Goal: Transaction & Acquisition: Purchase product/service

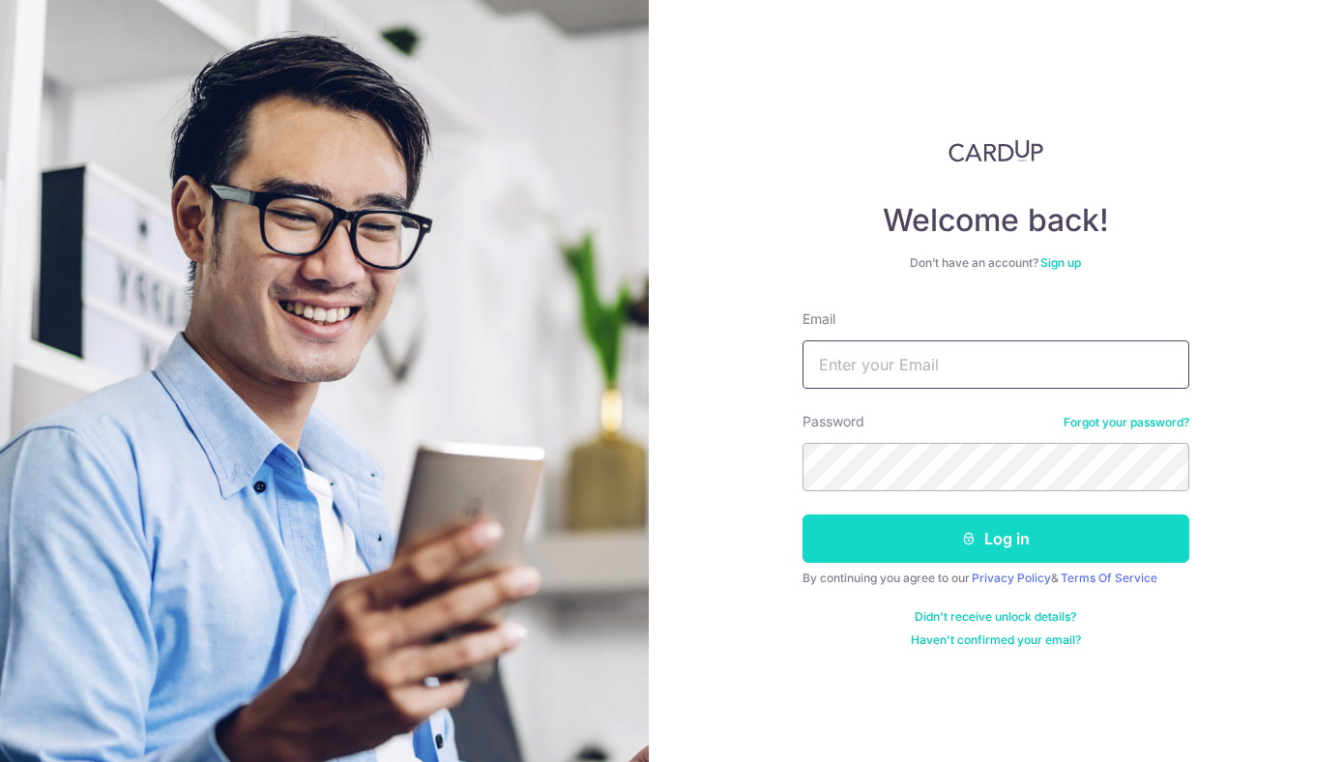
type input "[EMAIL_ADDRESS][DOMAIN_NAME]"
click at [951, 536] on button "Log in" at bounding box center [995, 538] width 387 height 48
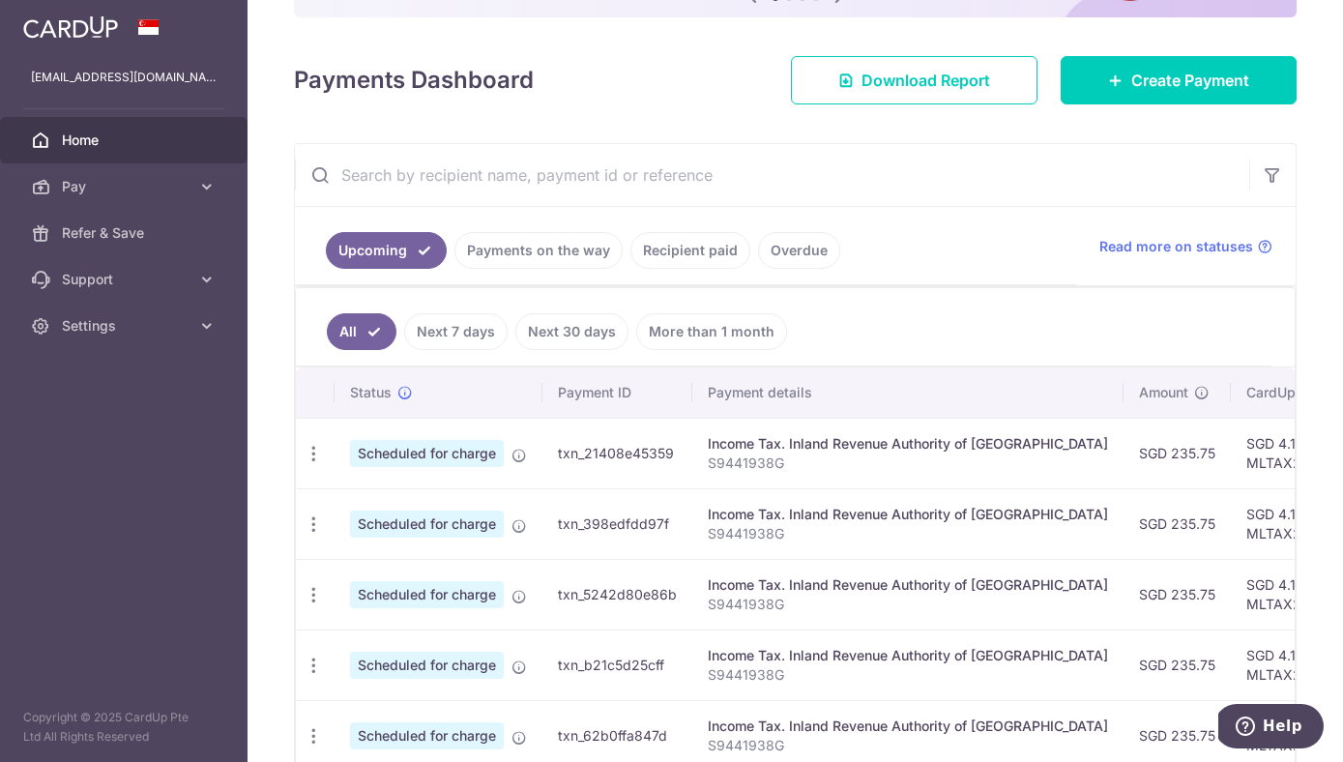
scroll to position [178, 0]
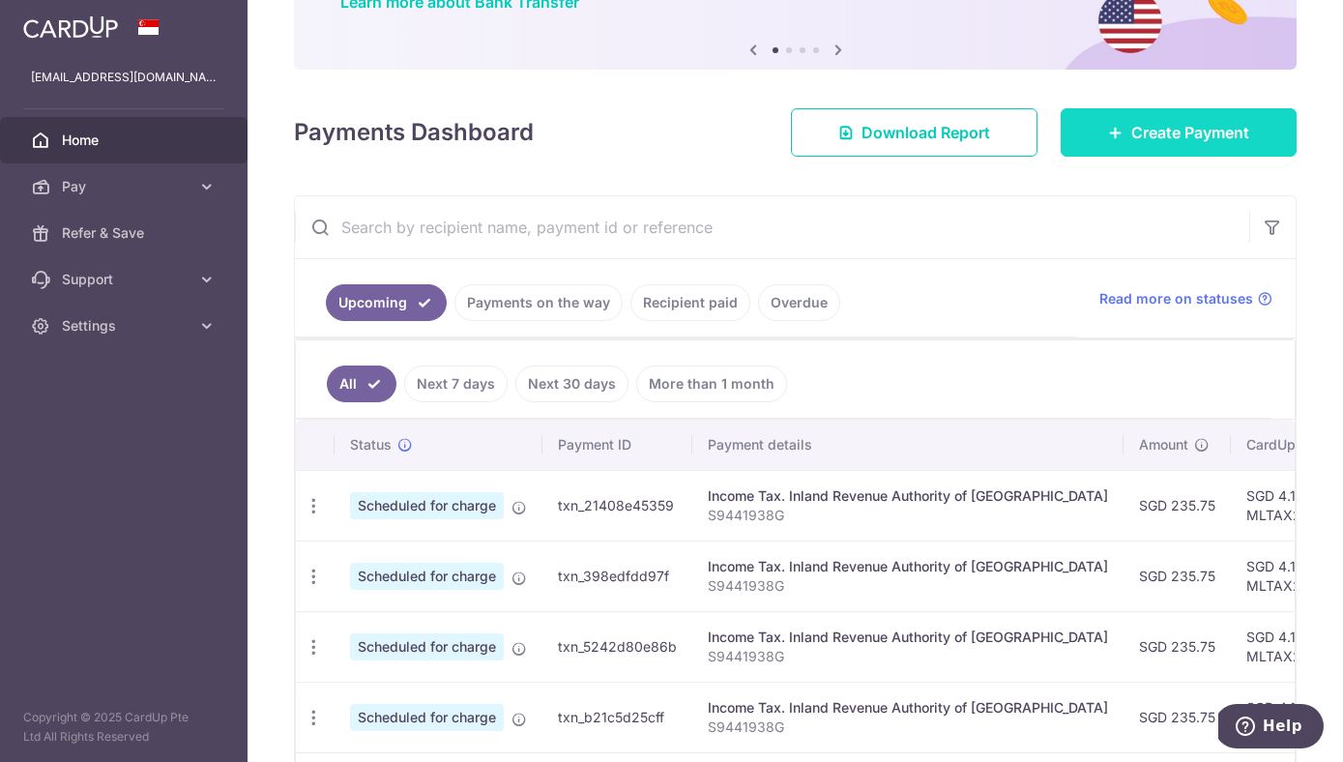
click at [1185, 128] on span "Create Payment" at bounding box center [1190, 132] width 118 height 23
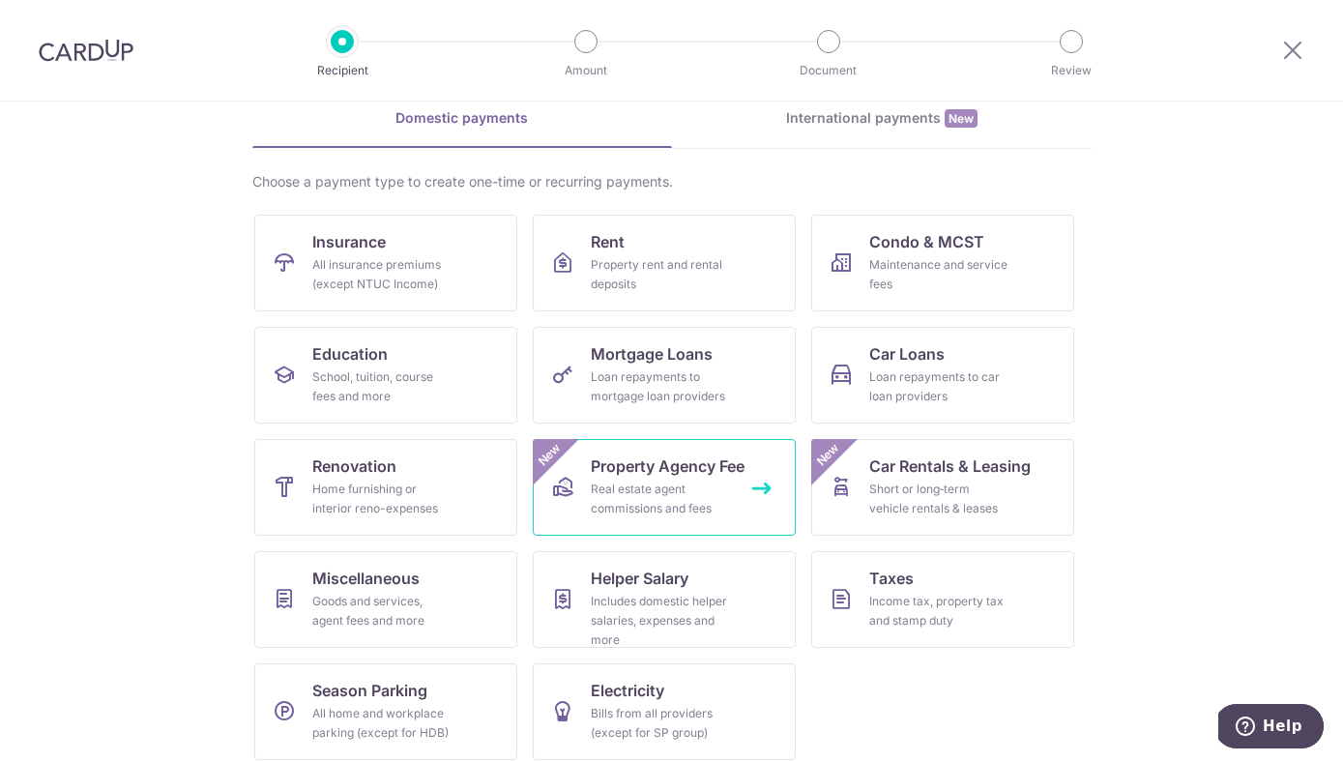
scroll to position [103, 0]
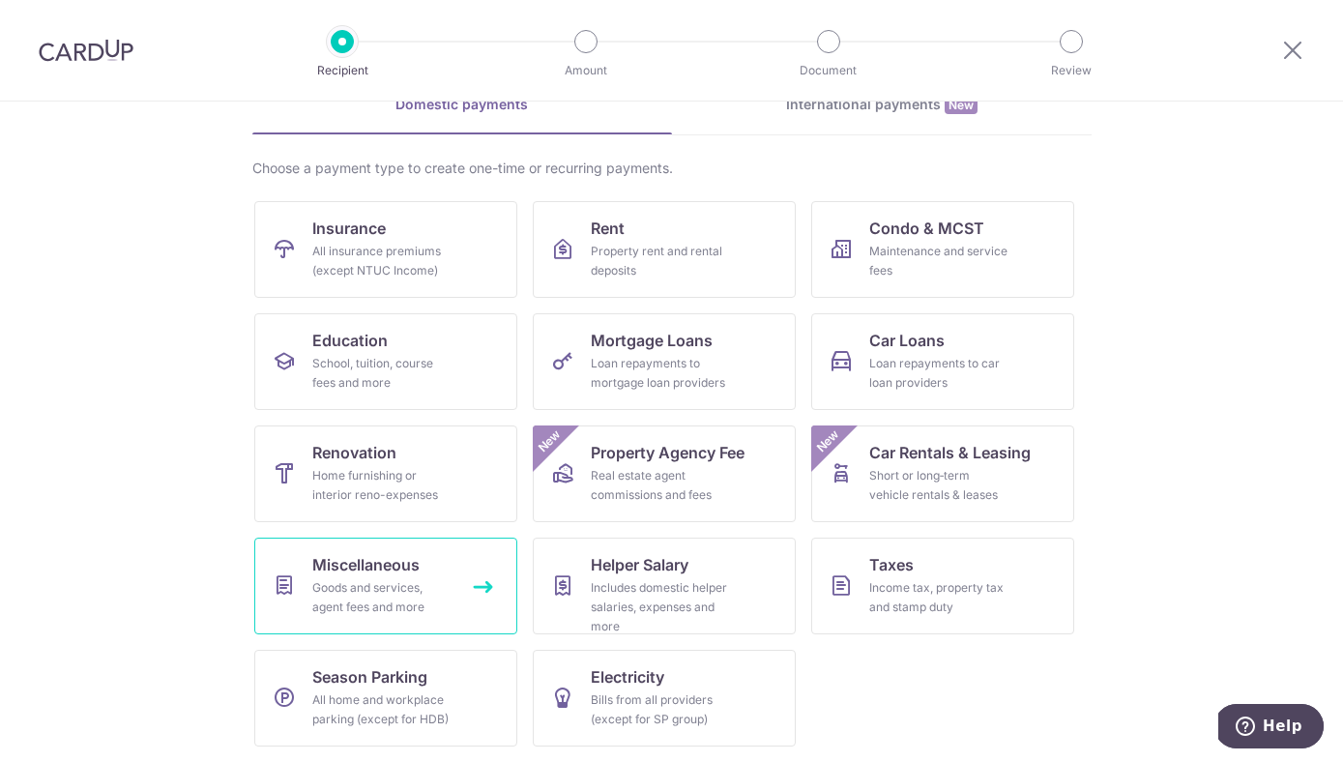
click at [392, 582] on div "Goods and services, agent fees and more" at bounding box center [381, 597] width 139 height 39
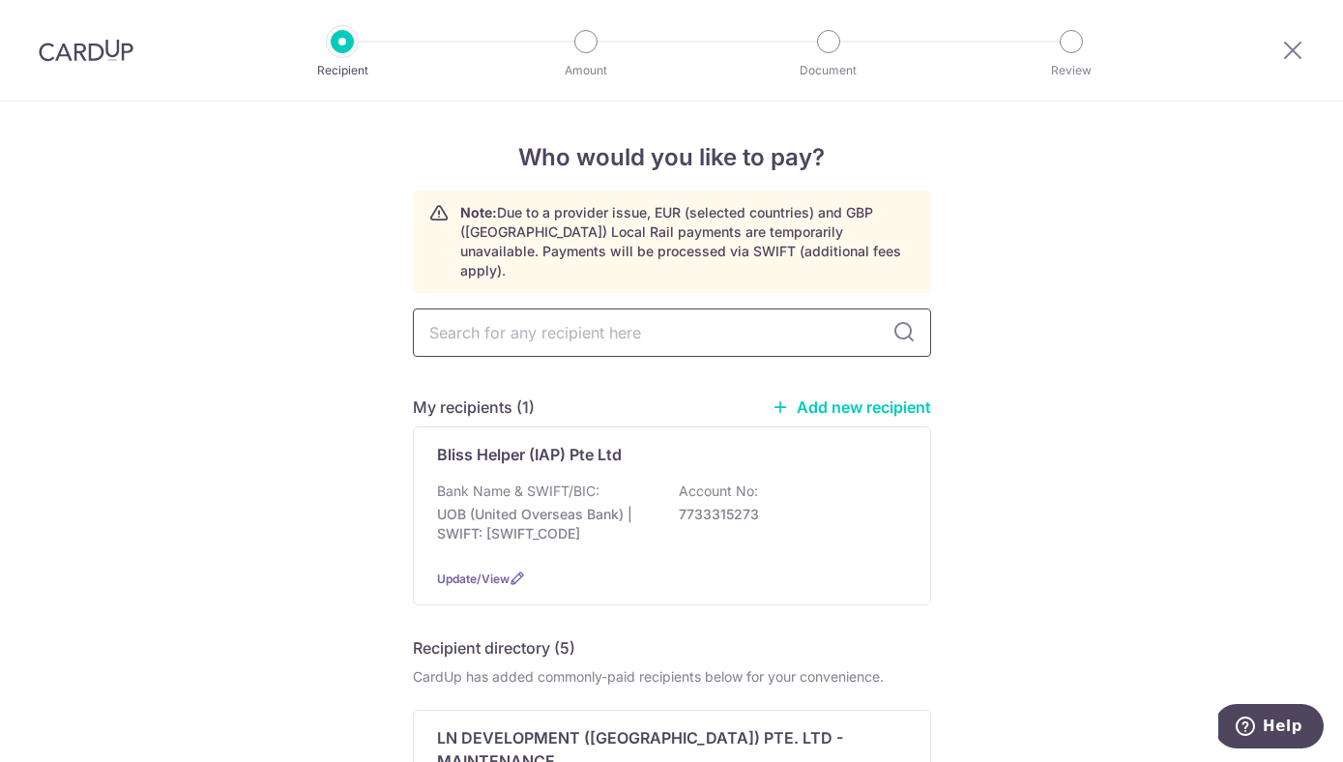
click at [562, 311] on input "text" at bounding box center [672, 332] width 518 height 48
type input "bliss"
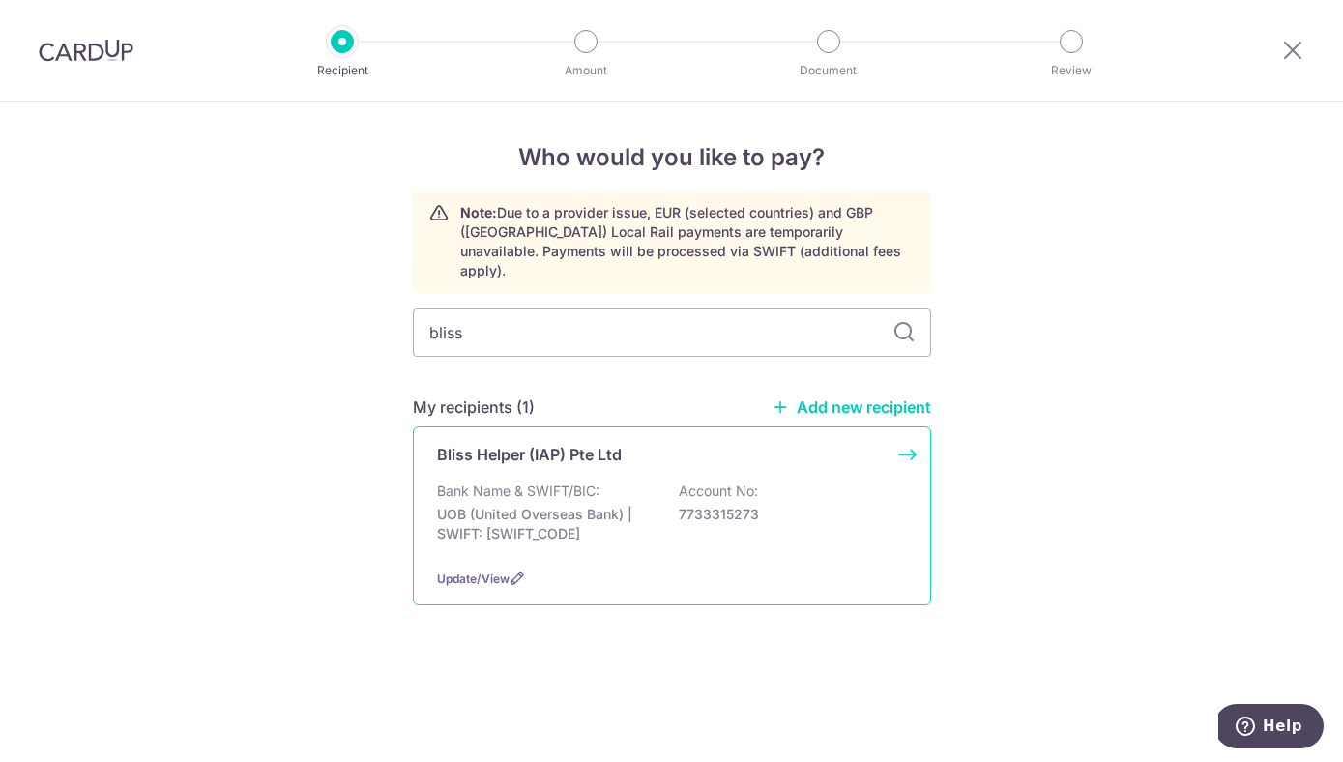
click at [558, 481] on p "Bank Name & SWIFT/BIC:" at bounding box center [518, 490] width 162 height 19
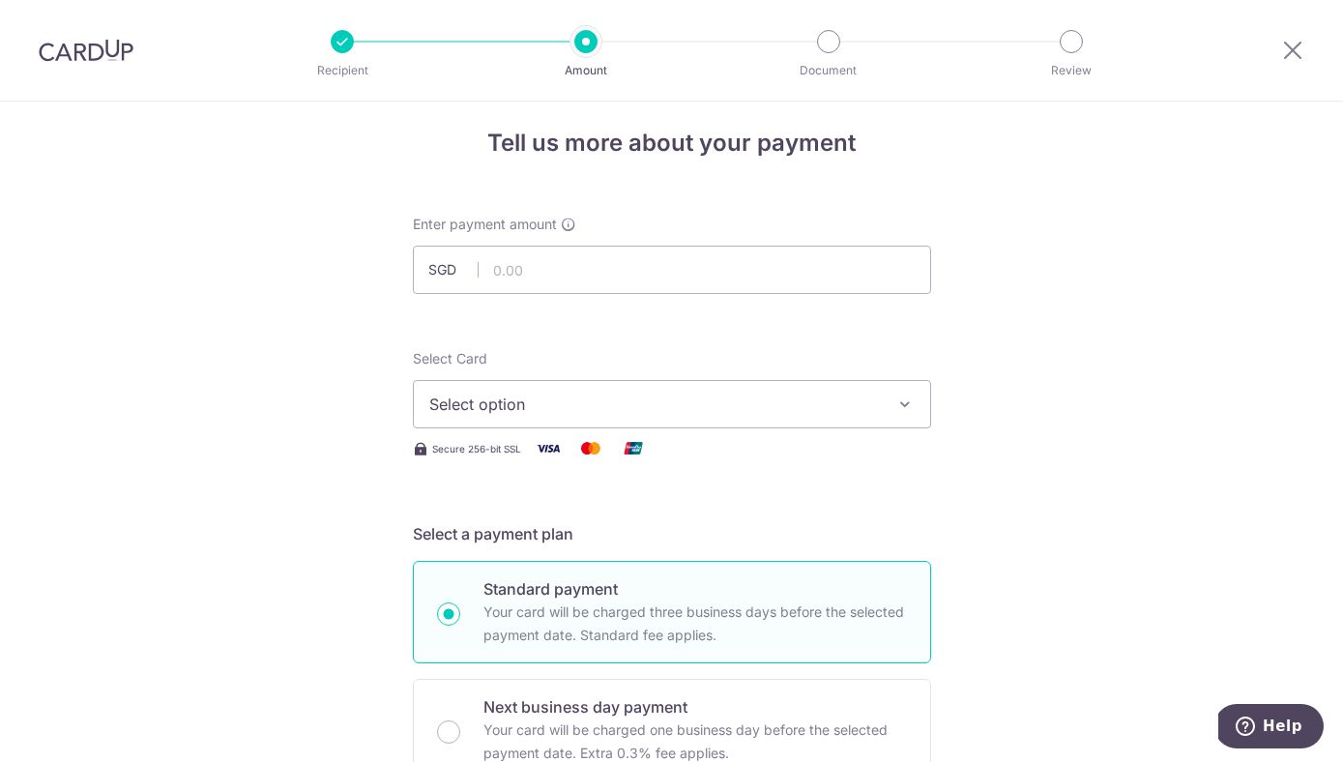
scroll to position [17, 0]
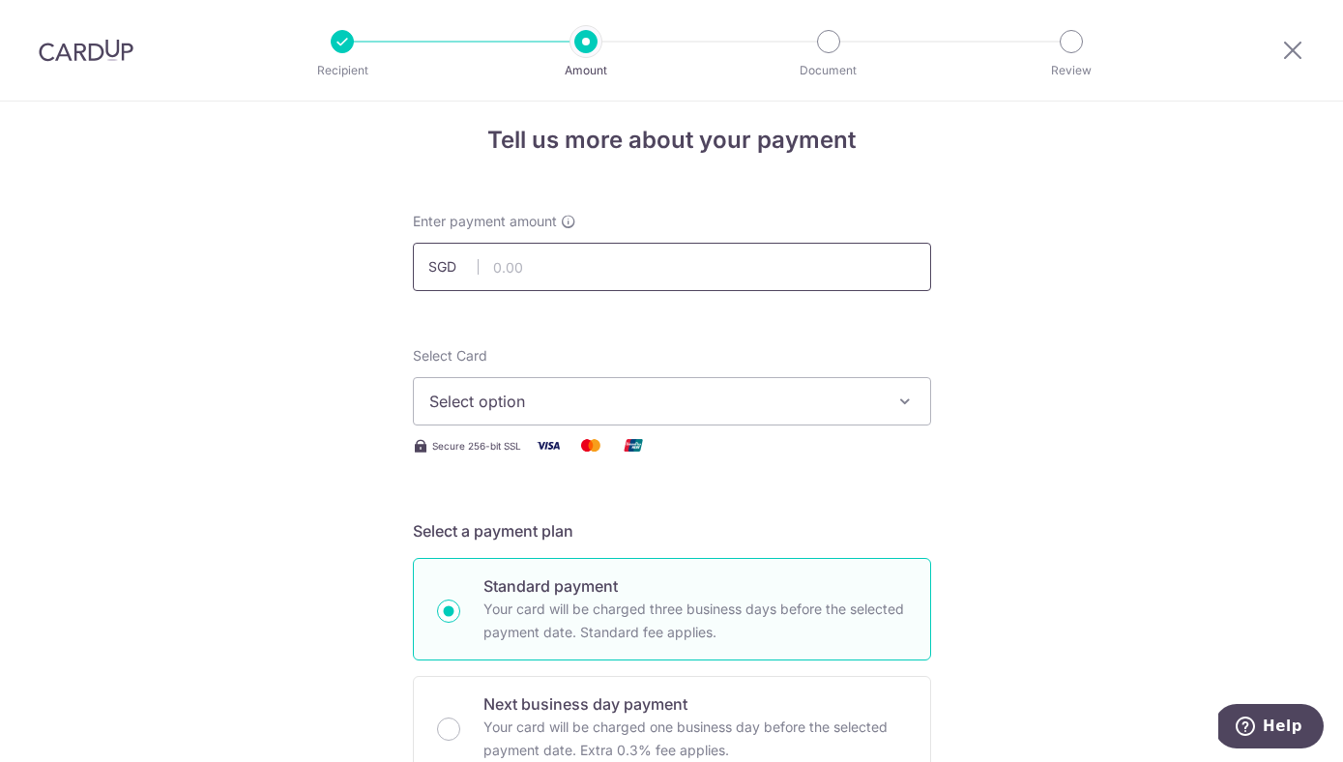
click at [681, 256] on input "text" at bounding box center [672, 267] width 518 height 48
type input "2,324.40"
click at [574, 391] on span "Select option" at bounding box center [654, 401] width 450 height 23
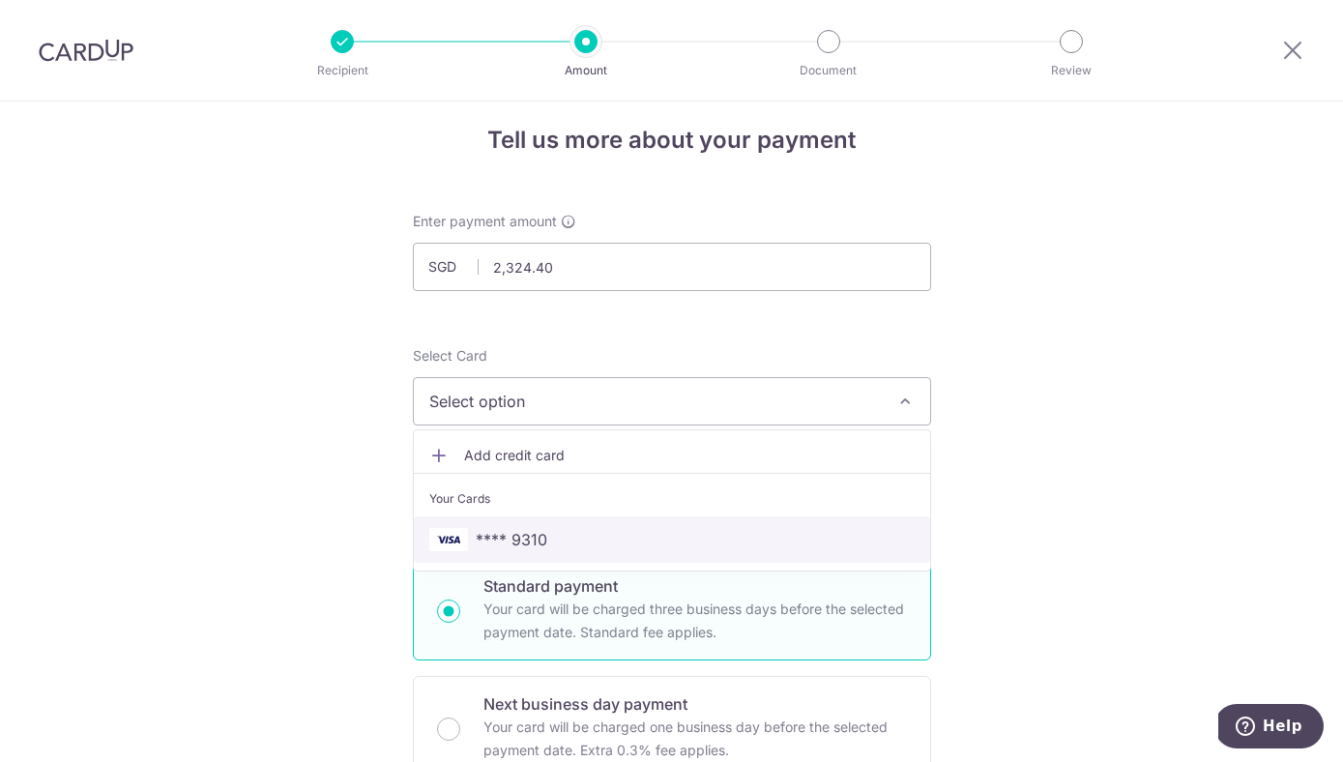
click at [515, 529] on span "**** 9310" at bounding box center [512, 539] width 72 height 23
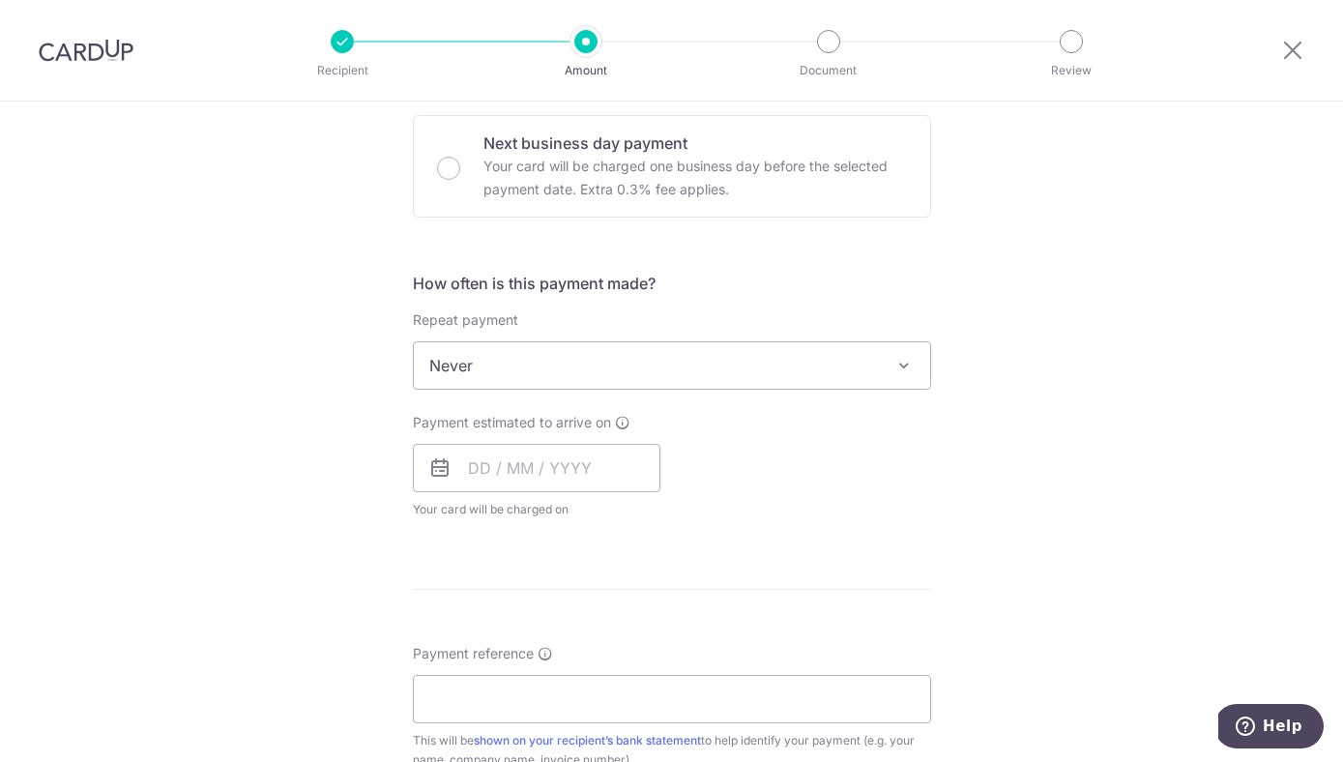
scroll to position [579, 0]
click at [553, 441] on div "Payment estimated to arrive on Your card will be charged on for the first payme…" at bounding box center [536, 465] width 247 height 106
click at [550, 460] on input "text" at bounding box center [536, 467] width 247 height 48
click at [579, 233] on form "Enter payment amount SGD 2,324.40 2324.40 Select Card **** 9310 Add credit card…" at bounding box center [672, 415] width 518 height 1530
click at [639, 154] on p "Your card will be charged one business day before the selected payment date. Ex…" at bounding box center [694, 177] width 423 height 46
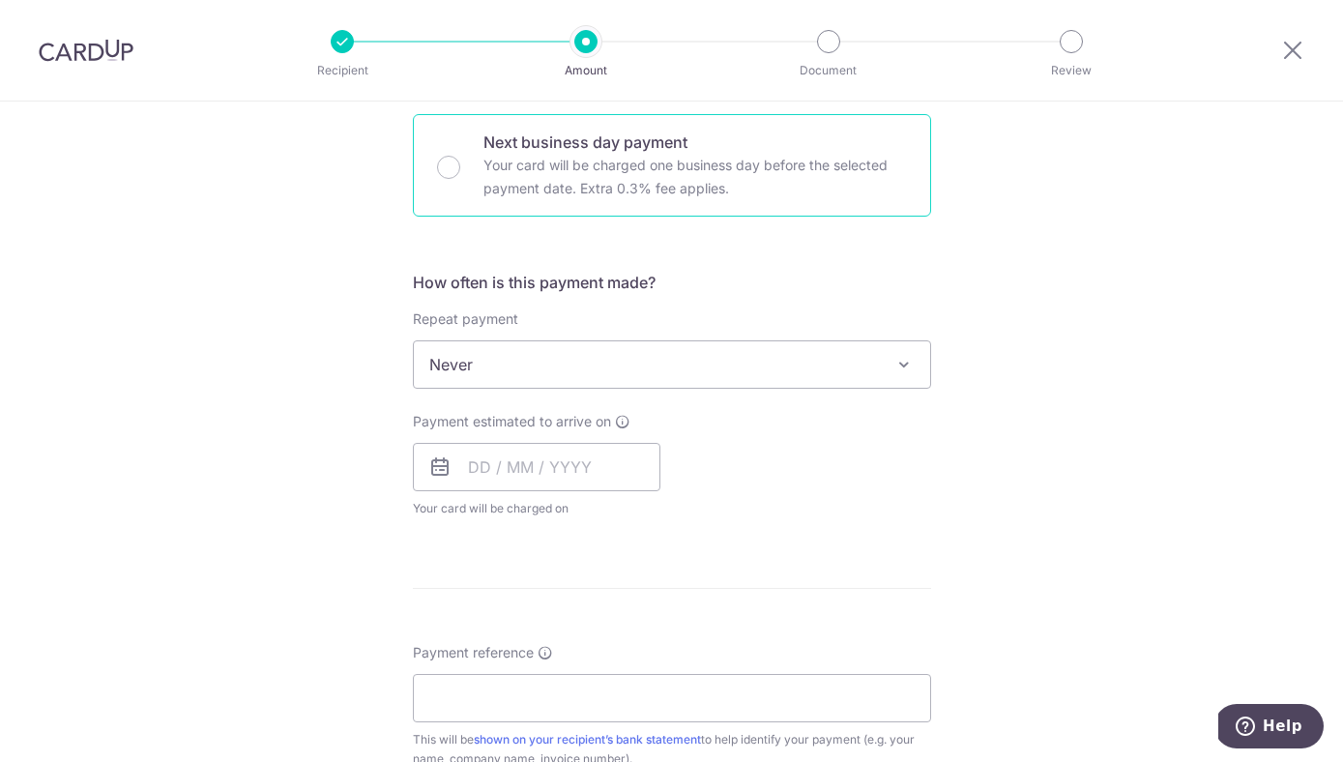
click at [460, 156] on input "Next business day payment Your card will be charged one business day before the…" at bounding box center [448, 167] width 23 height 23
radio input "false"
radio input "true"
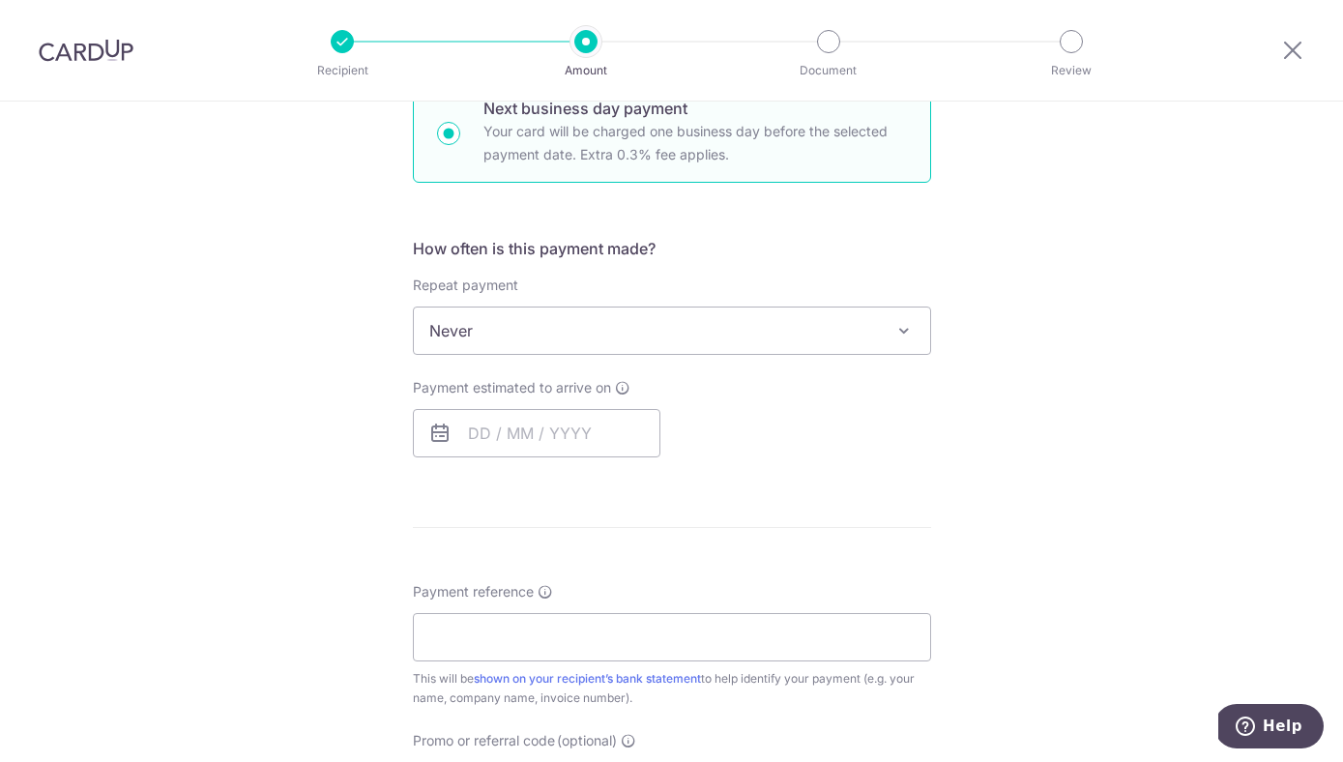
scroll to position [616, 0]
click at [602, 320] on span "Never" at bounding box center [672, 327] width 516 height 46
click at [570, 319] on span "Never" at bounding box center [672, 327] width 516 height 46
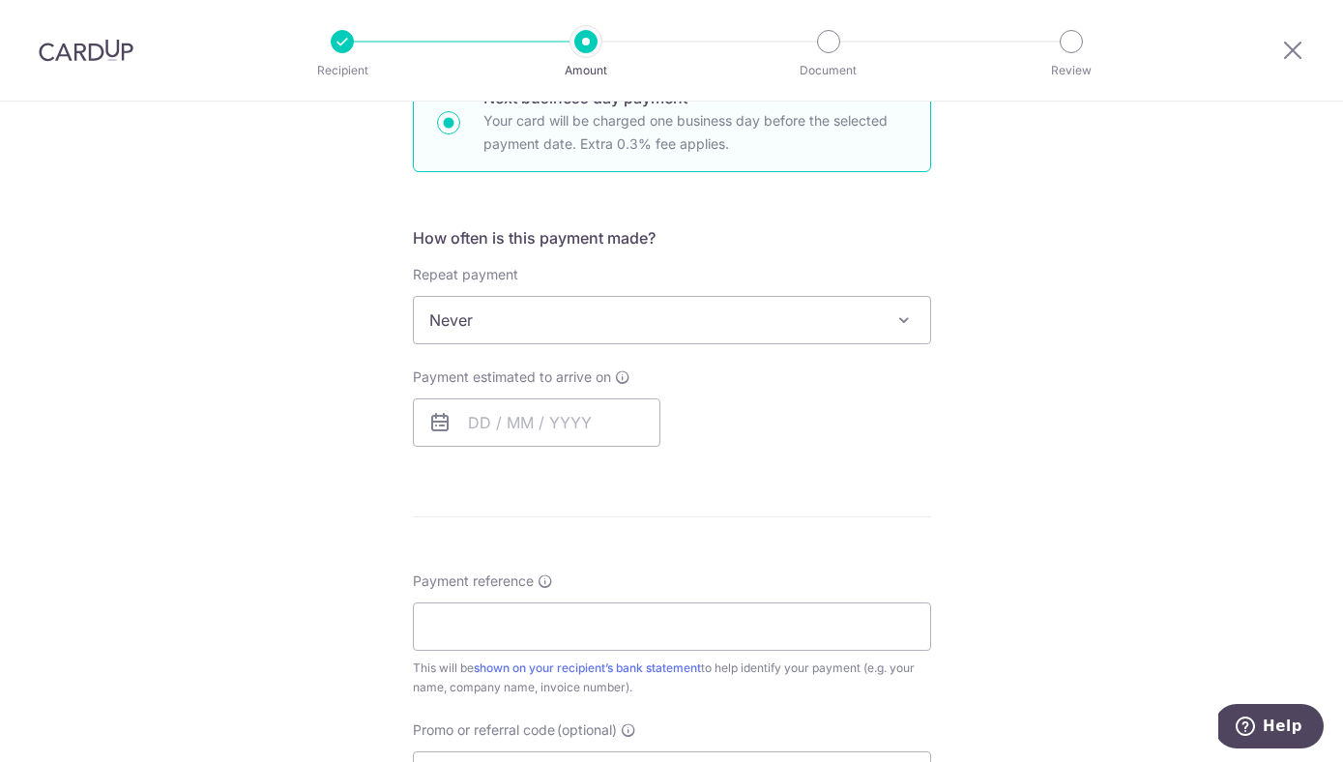
scroll to position [632, 0]
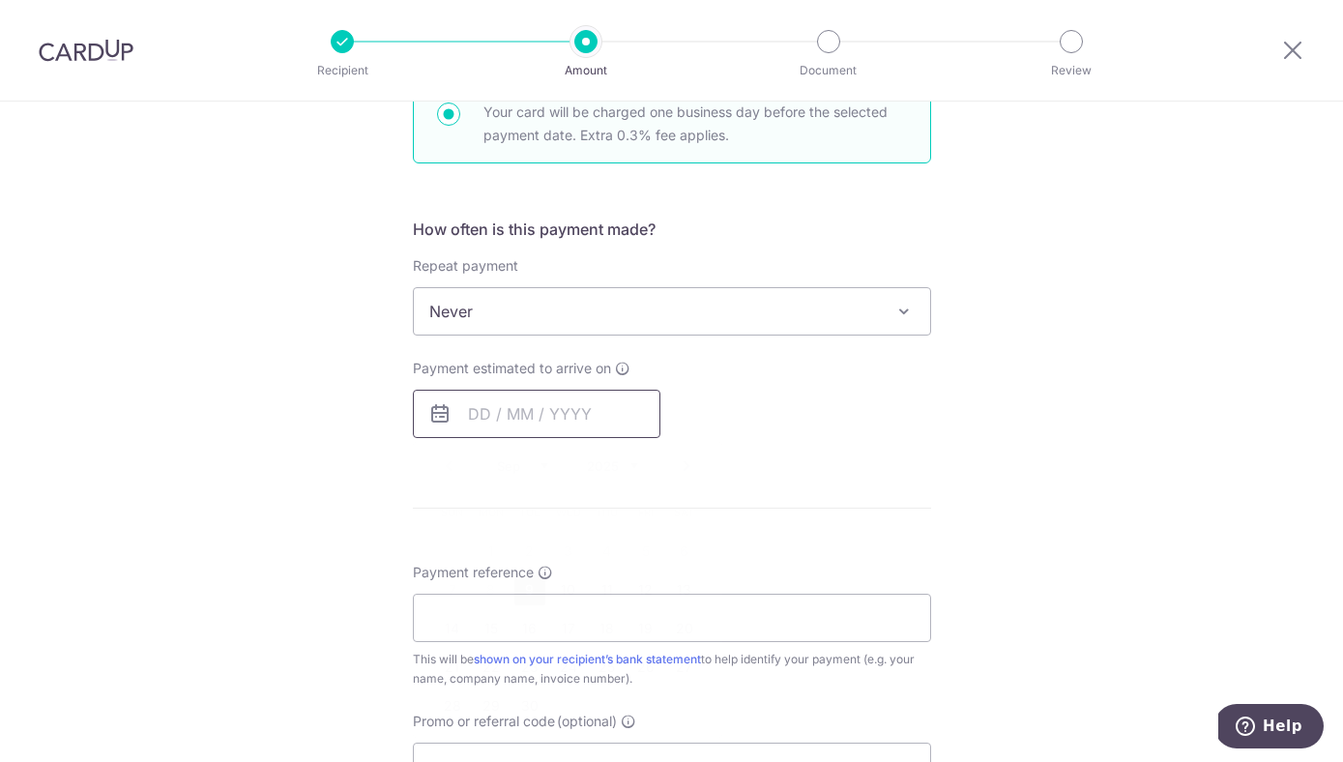
click at [517, 417] on input "text" at bounding box center [536, 414] width 247 height 48
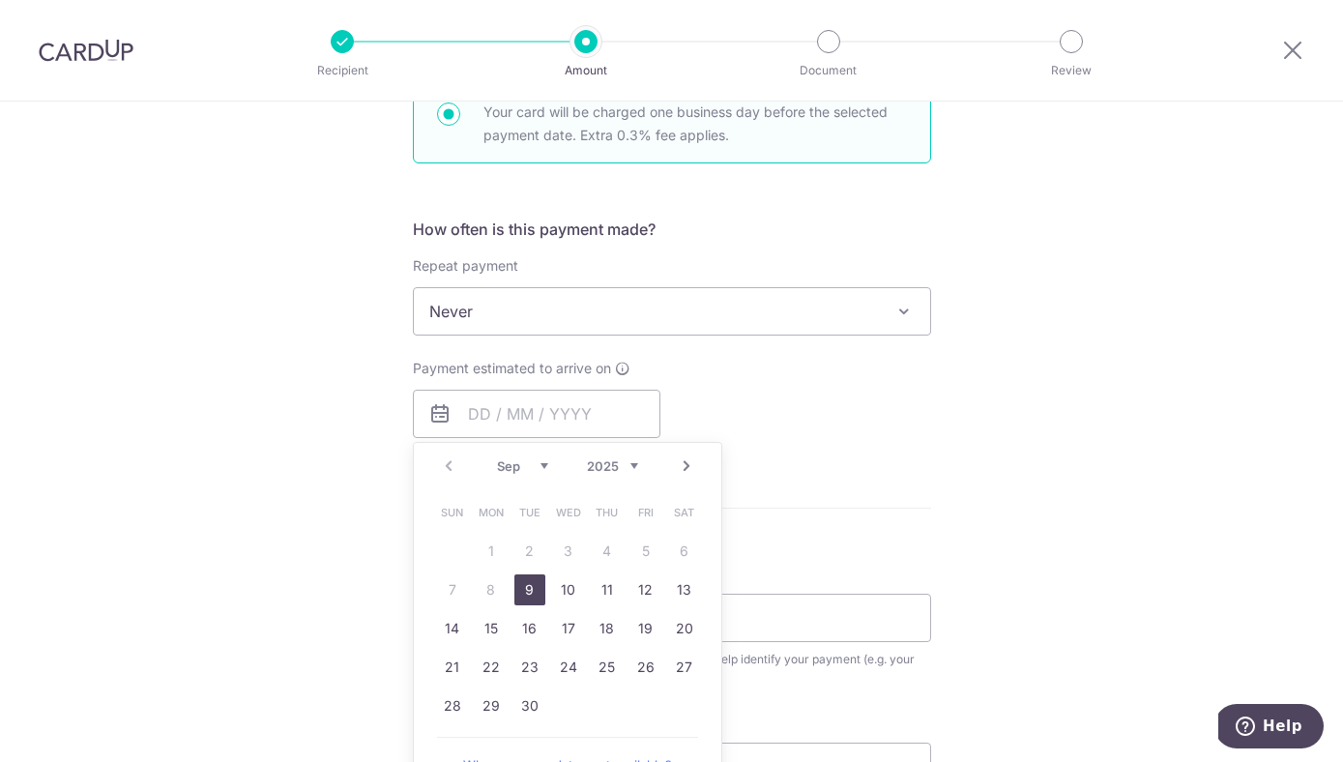
click at [519, 593] on link "9" at bounding box center [529, 589] width 31 height 31
type input "09/09/2025"
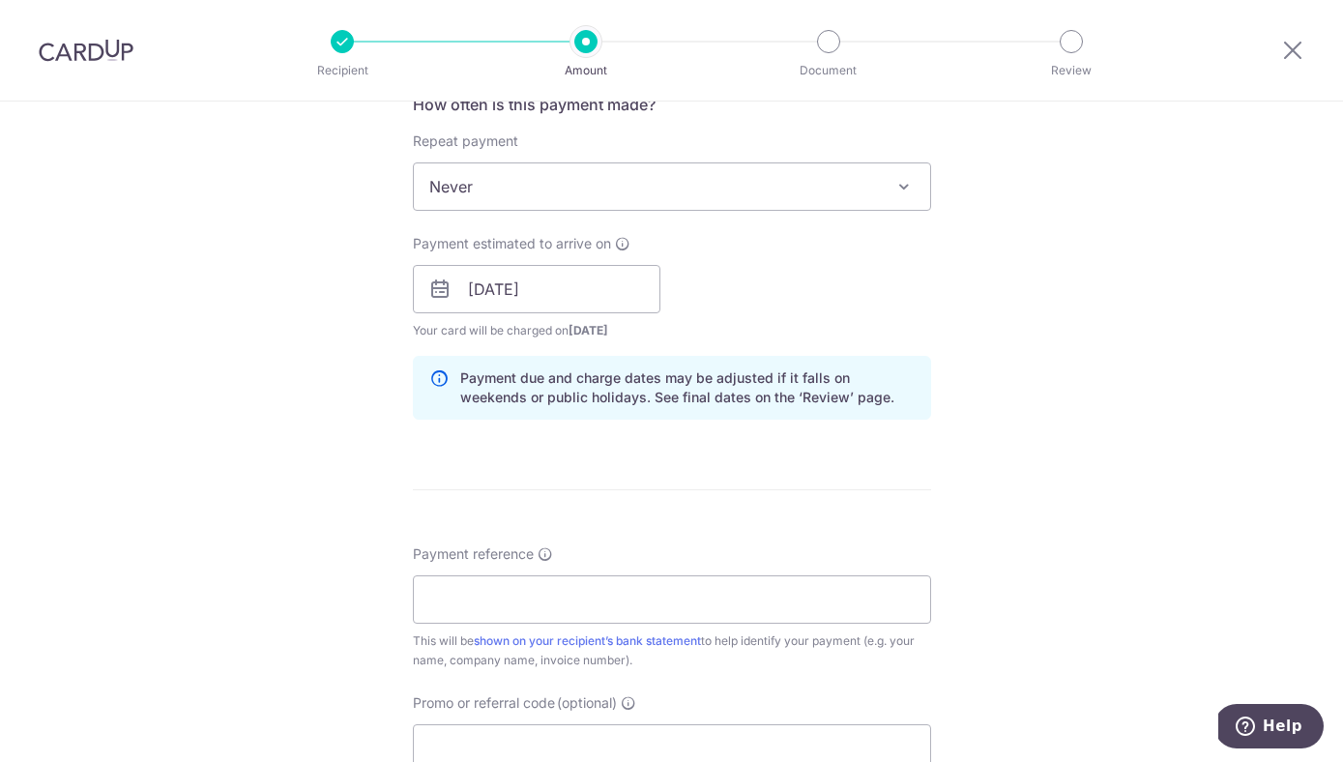
scroll to position [769, 0]
